Goal: Task Accomplishment & Management: Use online tool/utility

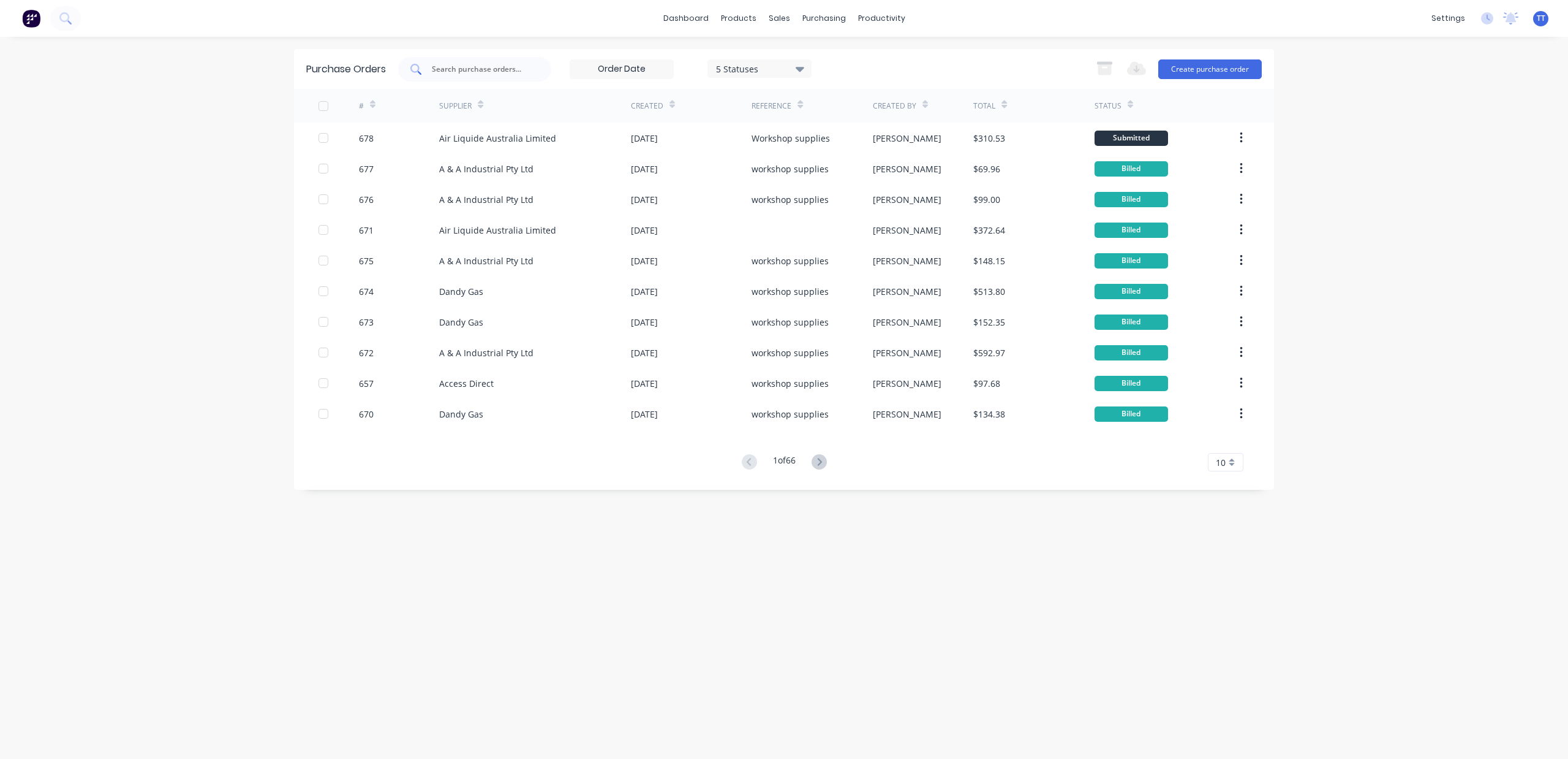
click at [468, 67] on input "text" at bounding box center [482, 69] width 102 height 12
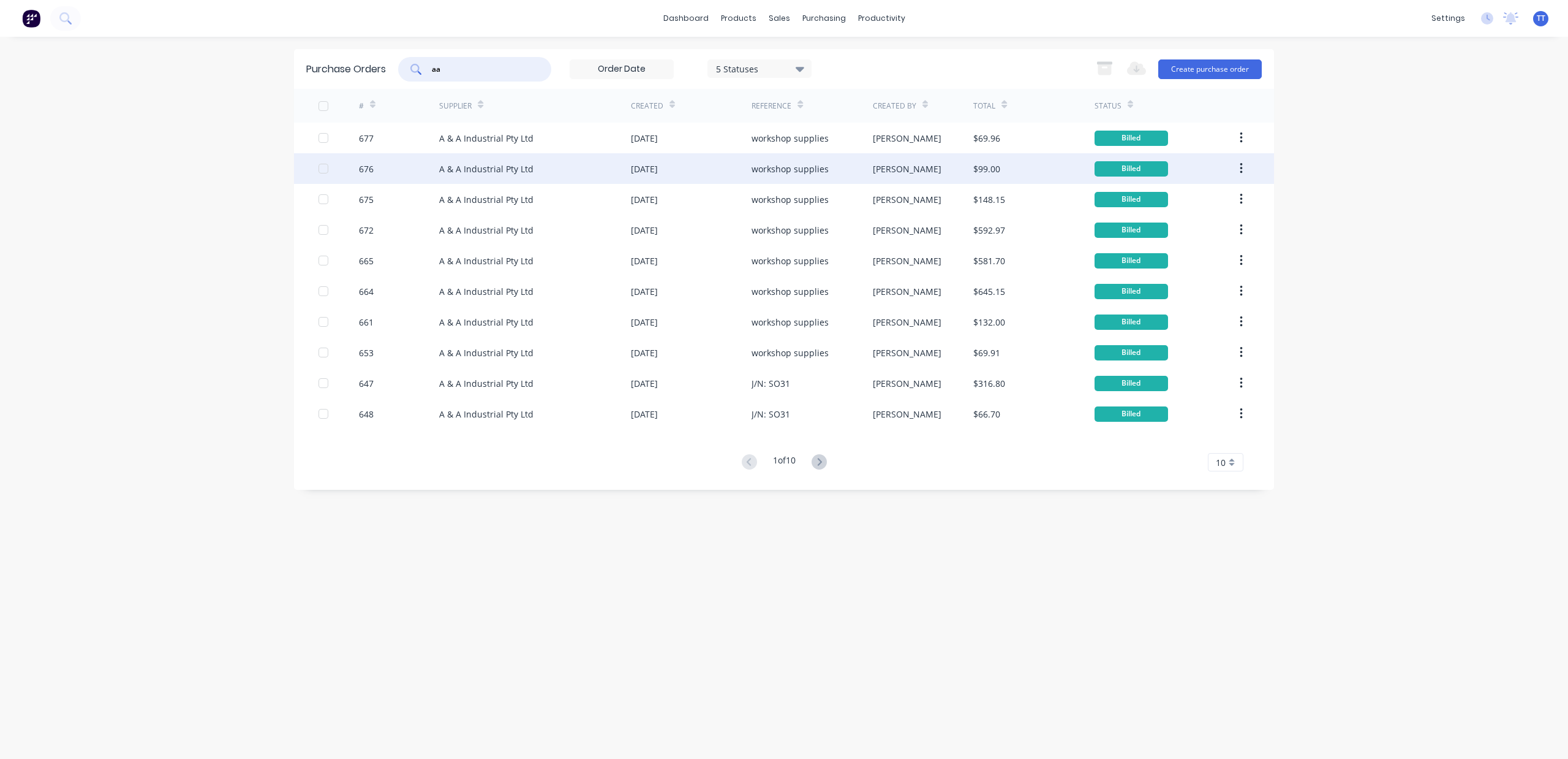
type input "aa"
click at [680, 167] on div "[DATE]" at bounding box center [691, 168] width 121 height 30
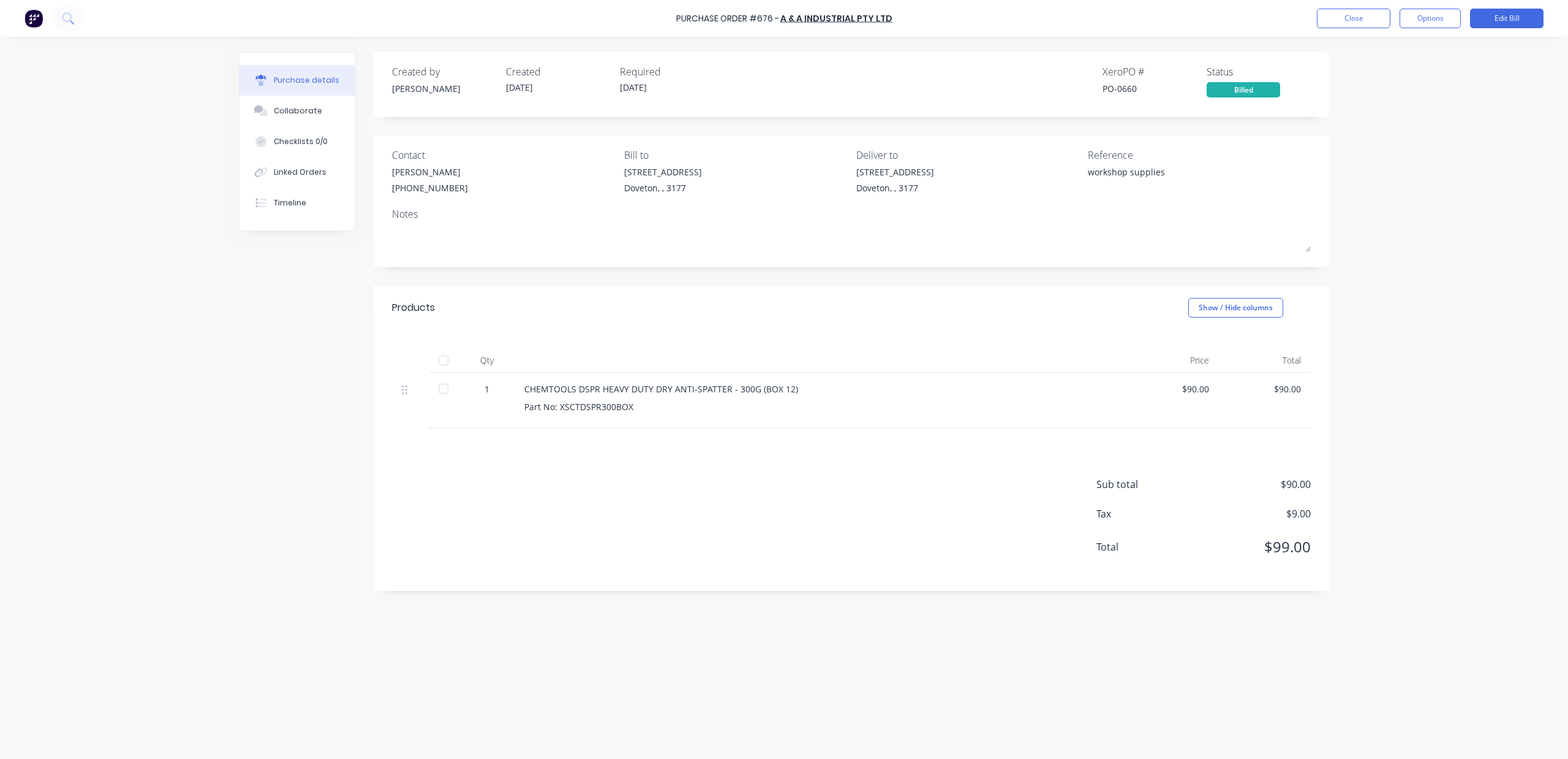
click at [1420, 30] on div "Purchase Order #676 - A & A Industrial Pty Ltd Close Options Edit Bill" at bounding box center [784, 18] width 1568 height 37
click at [1419, 22] on button "Options" at bounding box center [1430, 18] width 62 height 20
click at [1416, 49] on div "Print / Email" at bounding box center [1403, 49] width 94 height 17
click at [1419, 74] on div "With pricing" at bounding box center [1403, 74] width 94 height 17
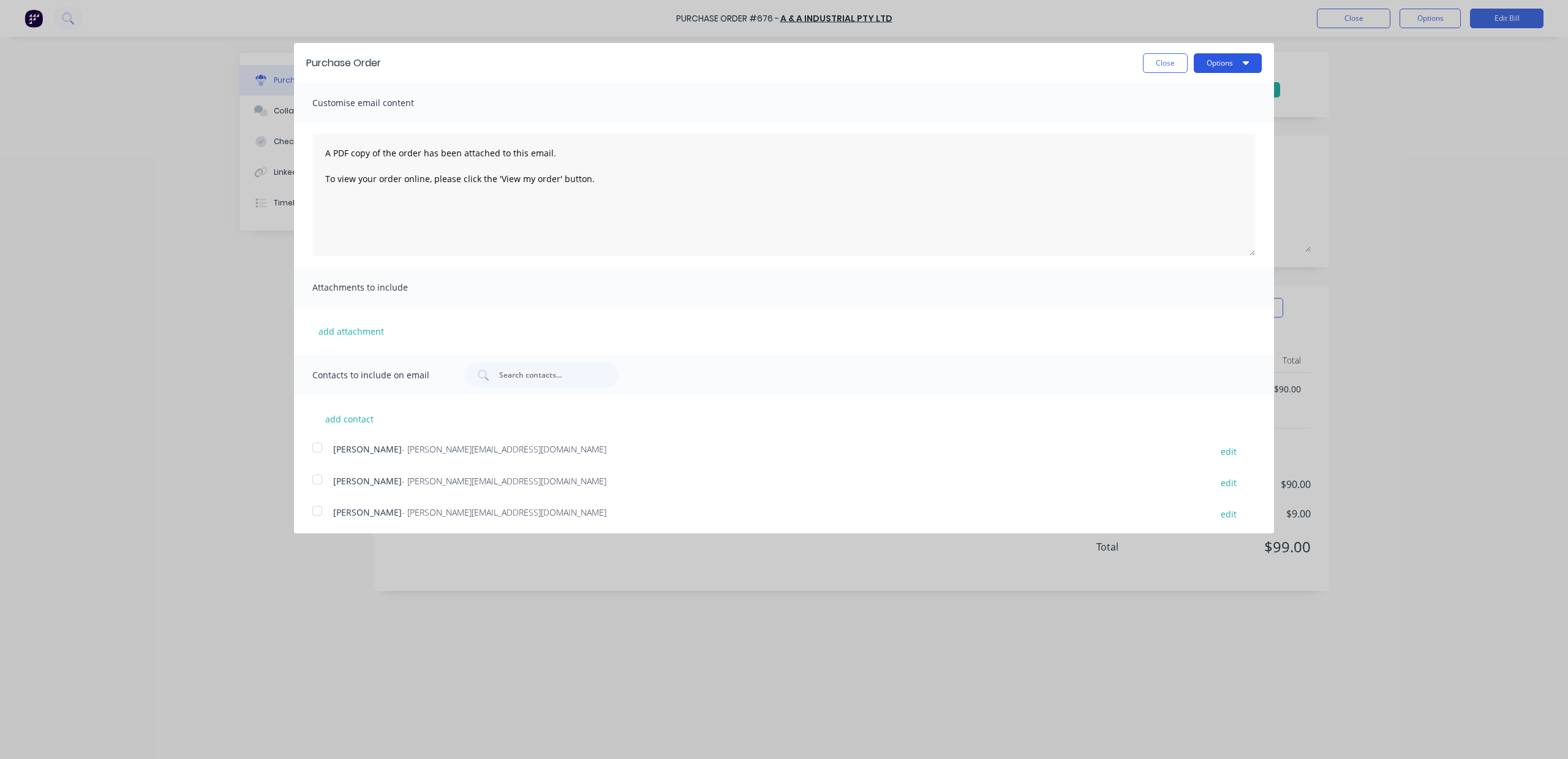
click at [1207, 57] on button "Options" at bounding box center [1227, 63] width 68 height 20
click at [1175, 92] on div "Print" at bounding box center [1204, 94] width 94 height 17
click at [1167, 54] on button "Close" at bounding box center [1165, 63] width 45 height 20
type textarea "x"
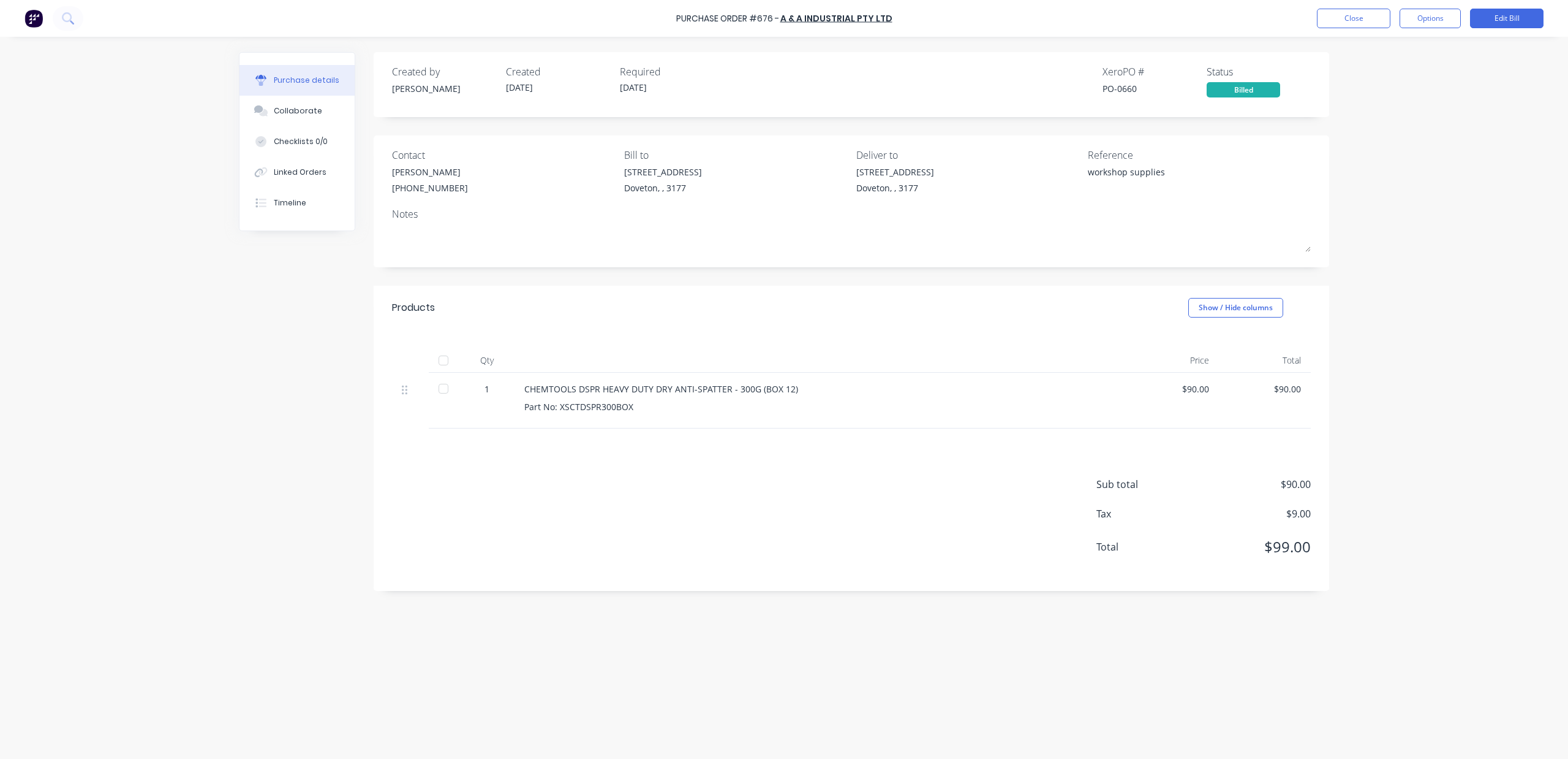
click at [1321, 621] on div "Created by [PERSON_NAME] Created [DATE] Required [DATE] Xero PO # PO-0660 Statu…" at bounding box center [784, 395] width 1091 height 685
